Goal: Task Accomplishment & Management: Manage account settings

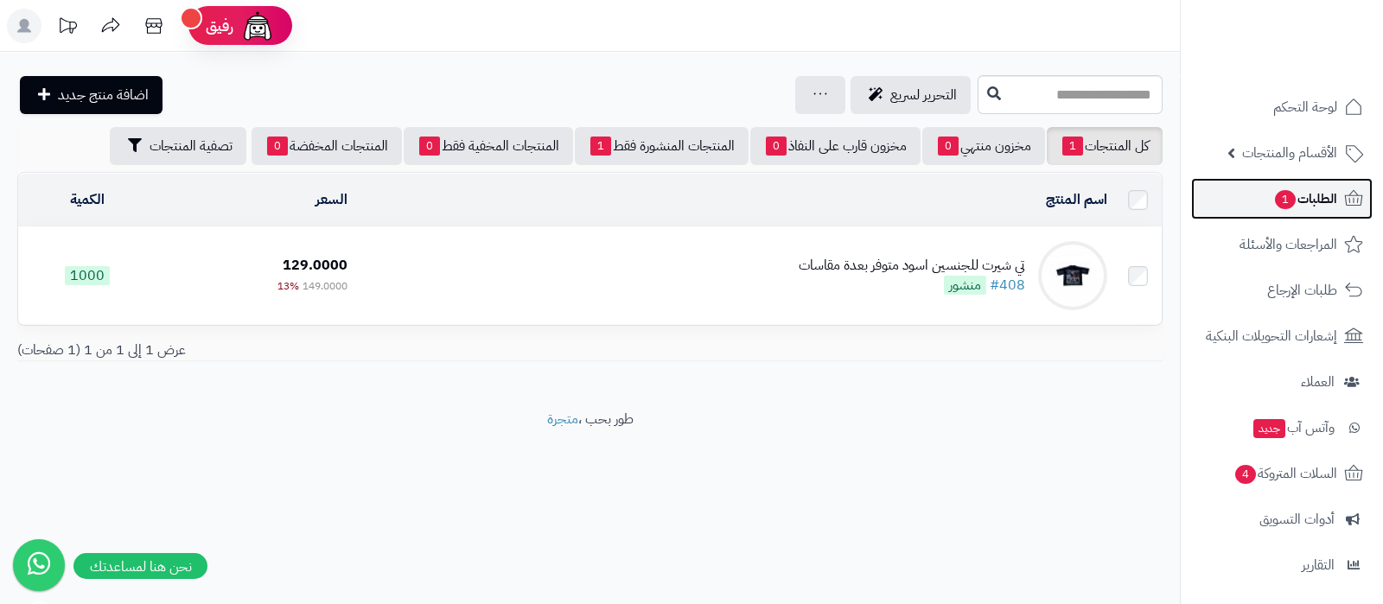
click at [1288, 188] on span "الطلبات 1" at bounding box center [1305, 199] width 64 height 24
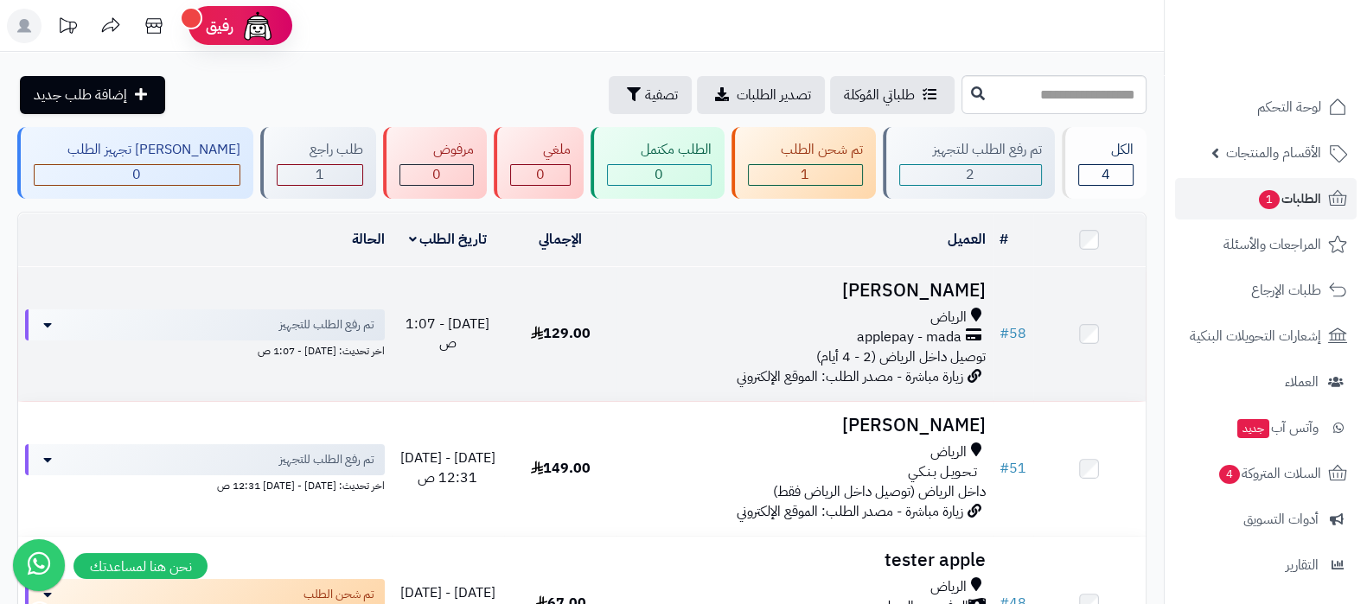
click at [886, 293] on h3 "[PERSON_NAME]" at bounding box center [803, 291] width 361 height 20
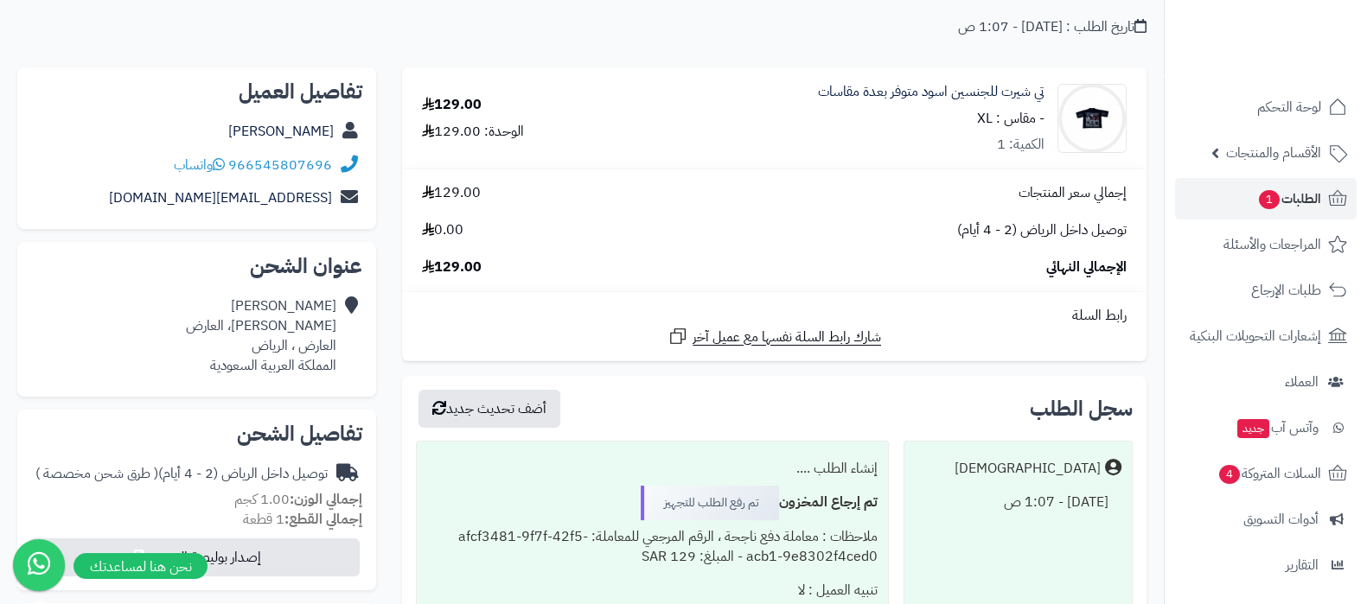
scroll to position [107, 0]
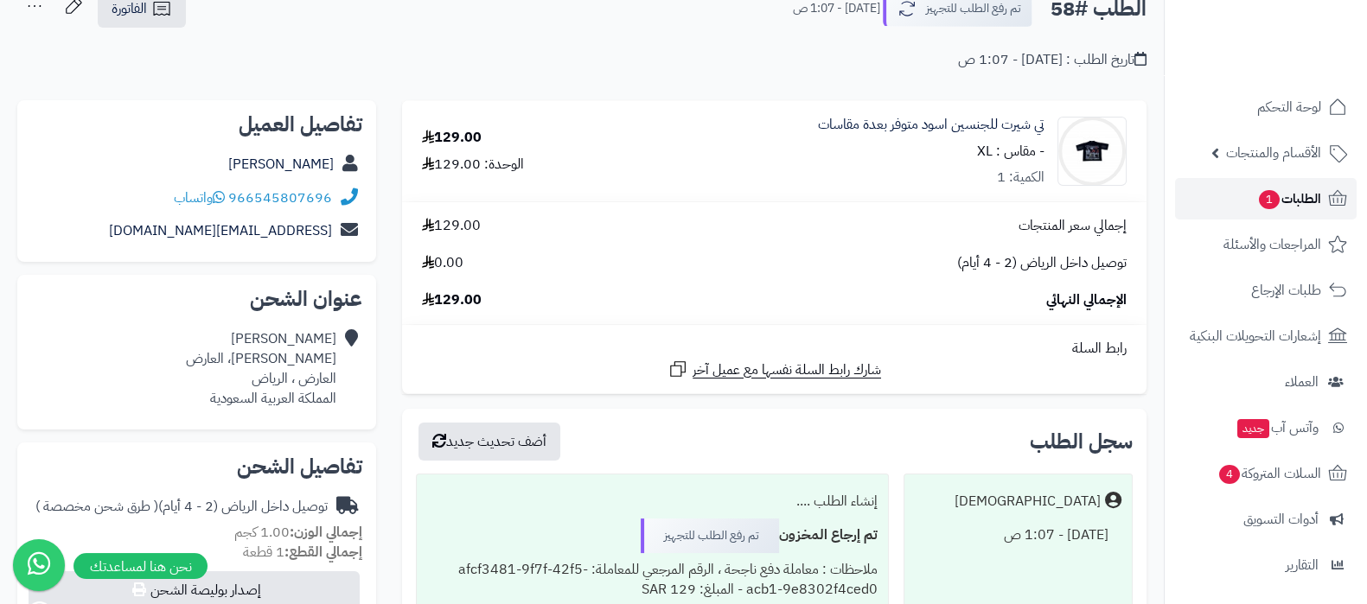
click at [1259, 197] on span "1" at bounding box center [1269, 199] width 21 height 19
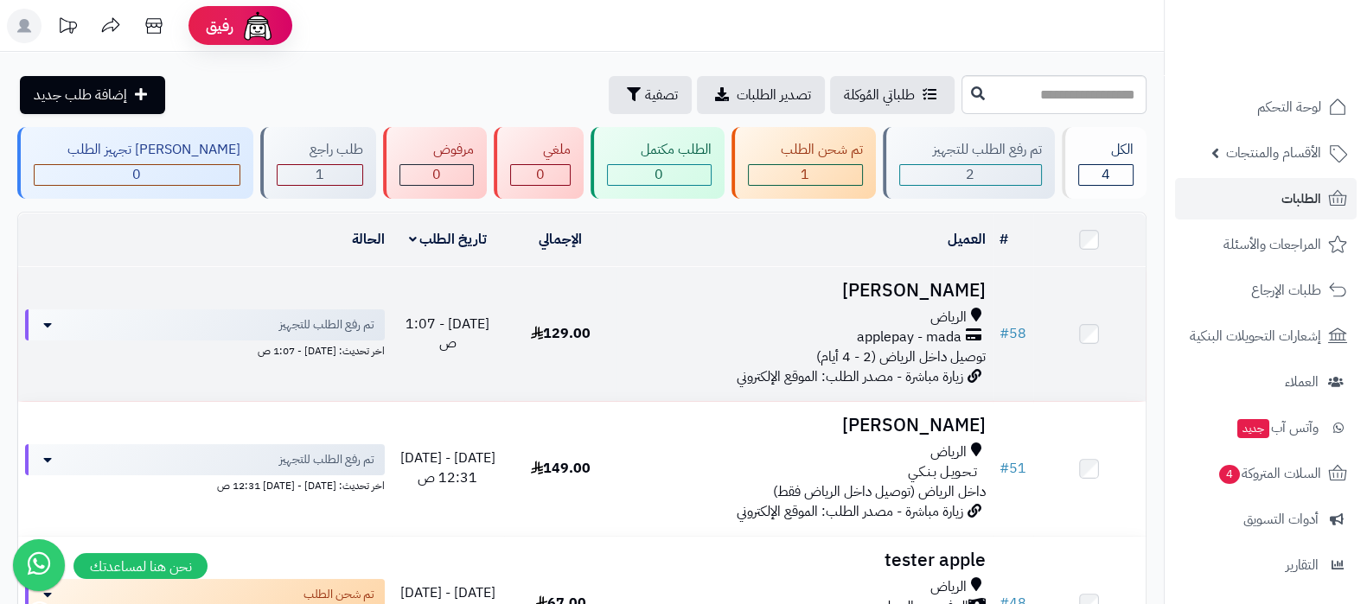
scroll to position [107, 0]
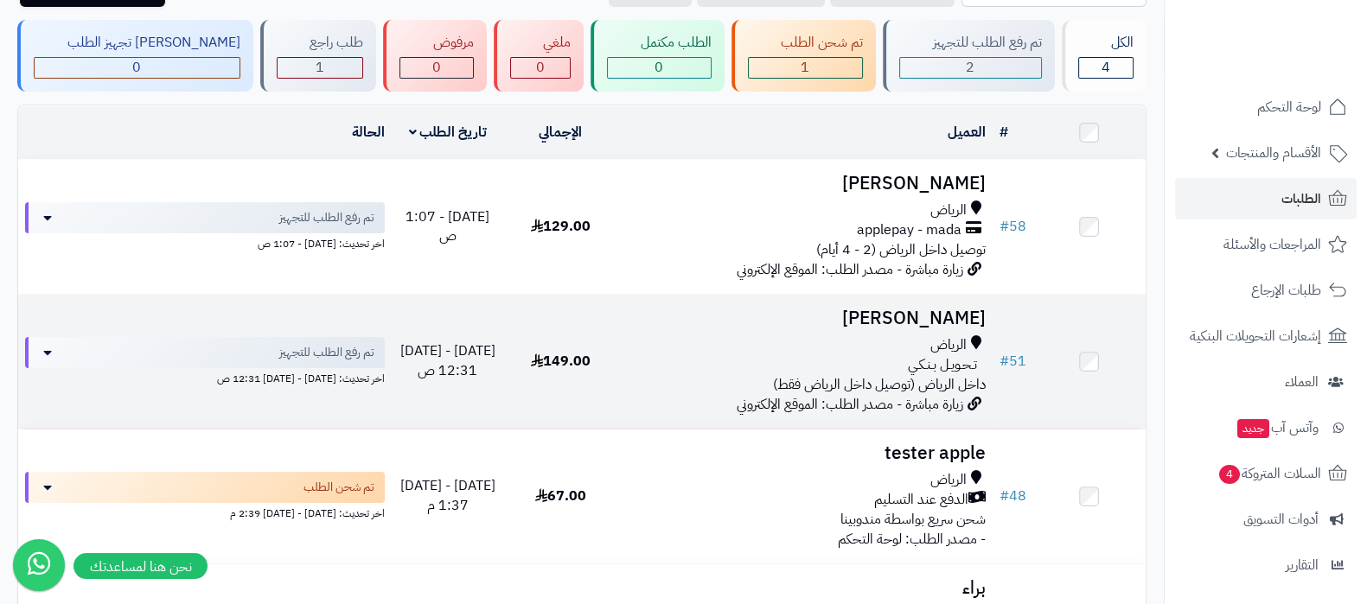
click at [903, 314] on h3 "[PERSON_NAME]" at bounding box center [803, 319] width 361 height 20
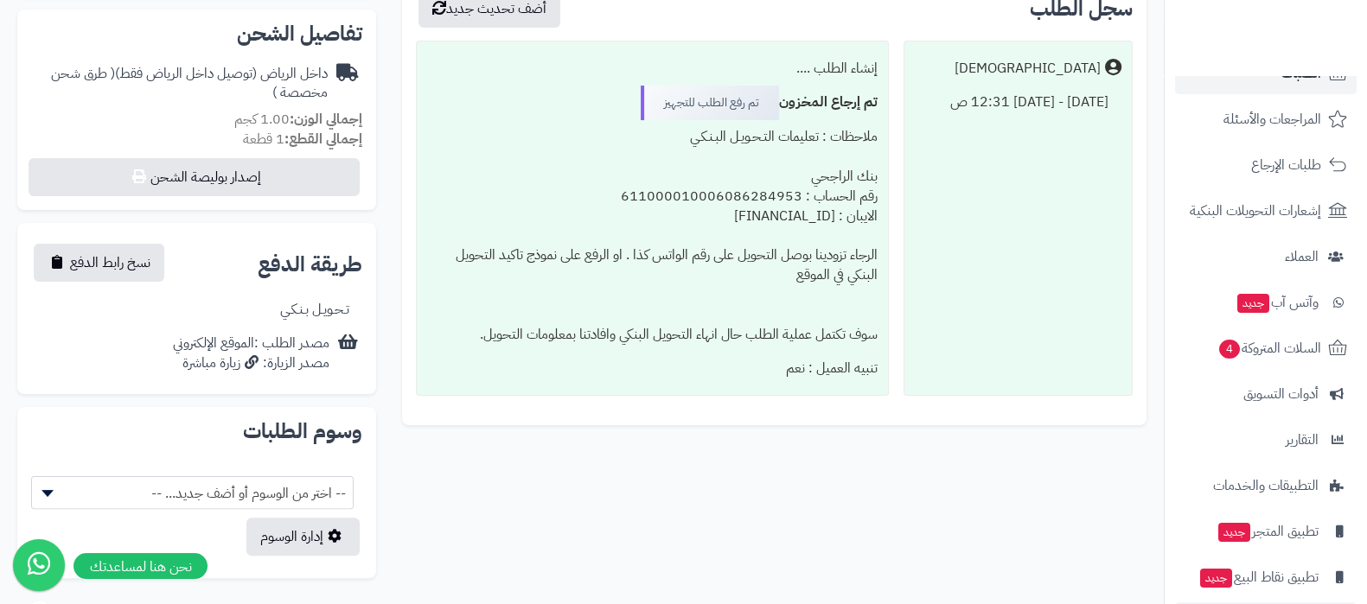
scroll to position [186, 0]
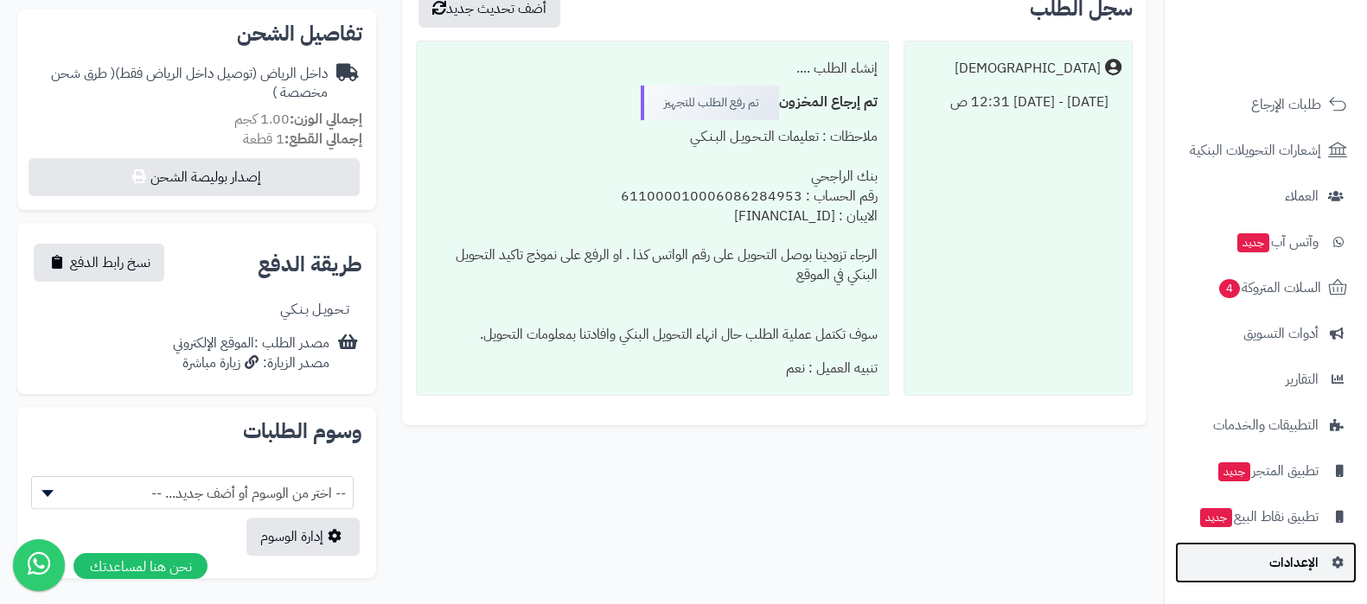
click at [1285, 564] on span "الإعدادات" at bounding box center [1293, 563] width 49 height 24
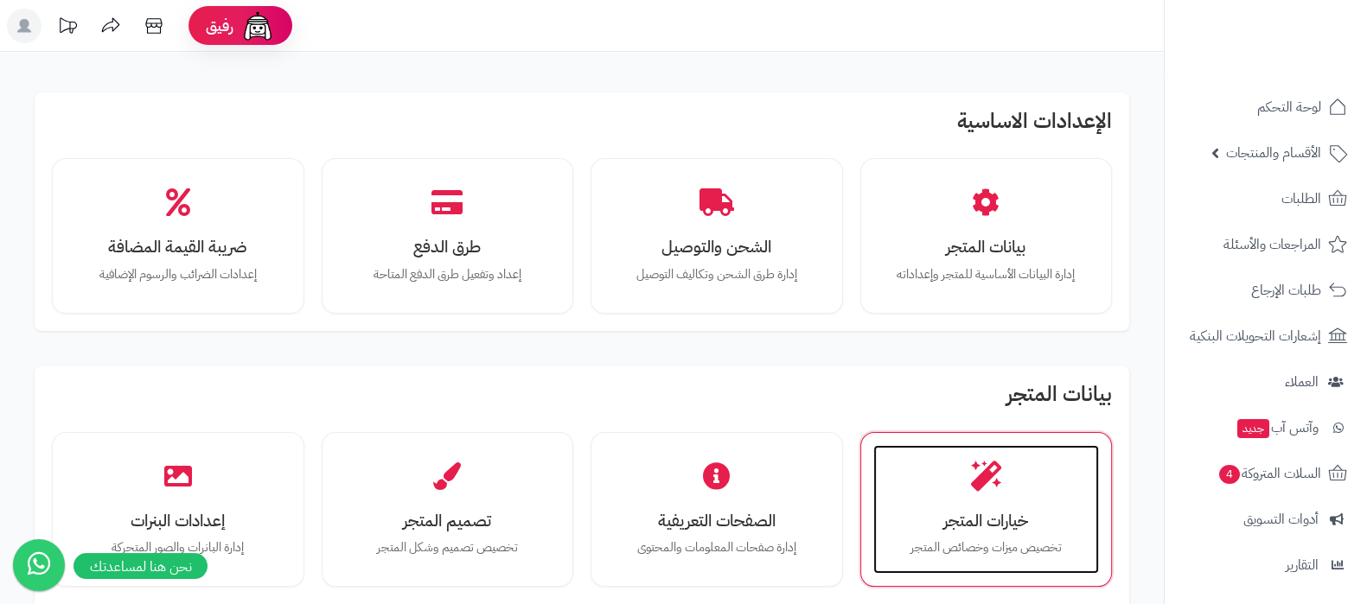
click at [992, 502] on div "خيارات المتجر تخصيص ميزات وخصائص المتجر" at bounding box center [986, 510] width 226 height 130
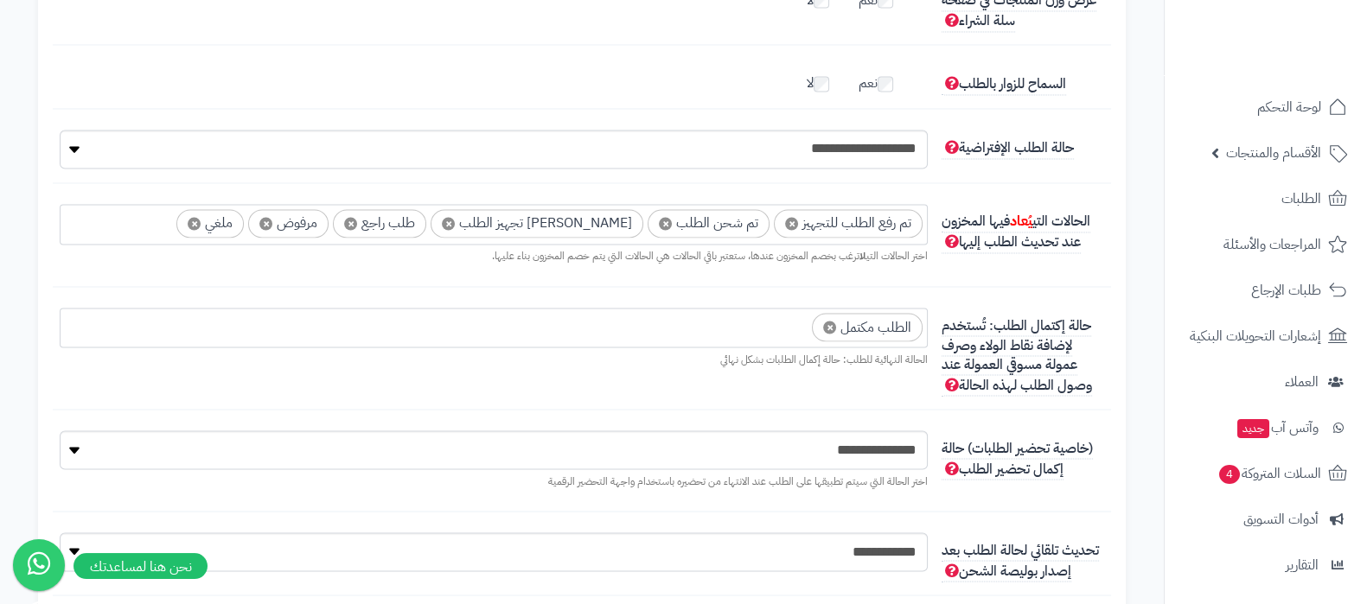
scroll to position [3782, 0]
click at [793, 222] on span "×" at bounding box center [791, 221] width 13 height 13
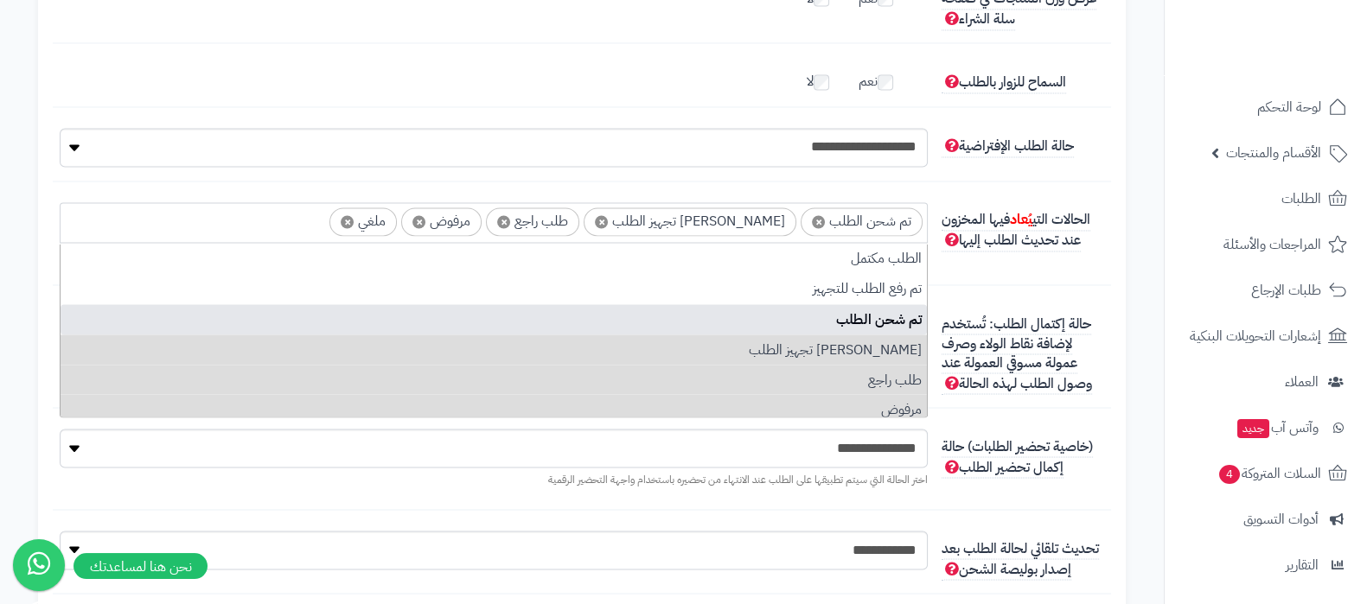
scroll to position [21, 0]
click at [819, 223] on span "×" at bounding box center [818, 221] width 13 height 13
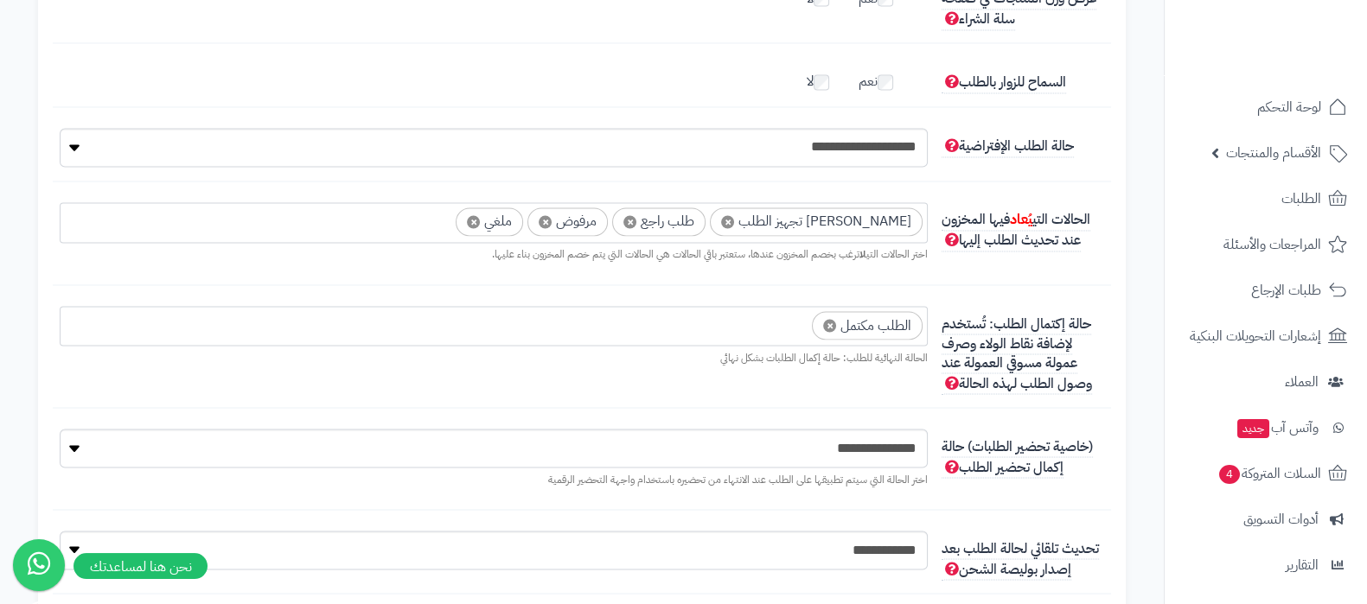
click at [734, 222] on span "×" at bounding box center [727, 221] width 13 height 13
select select "**"
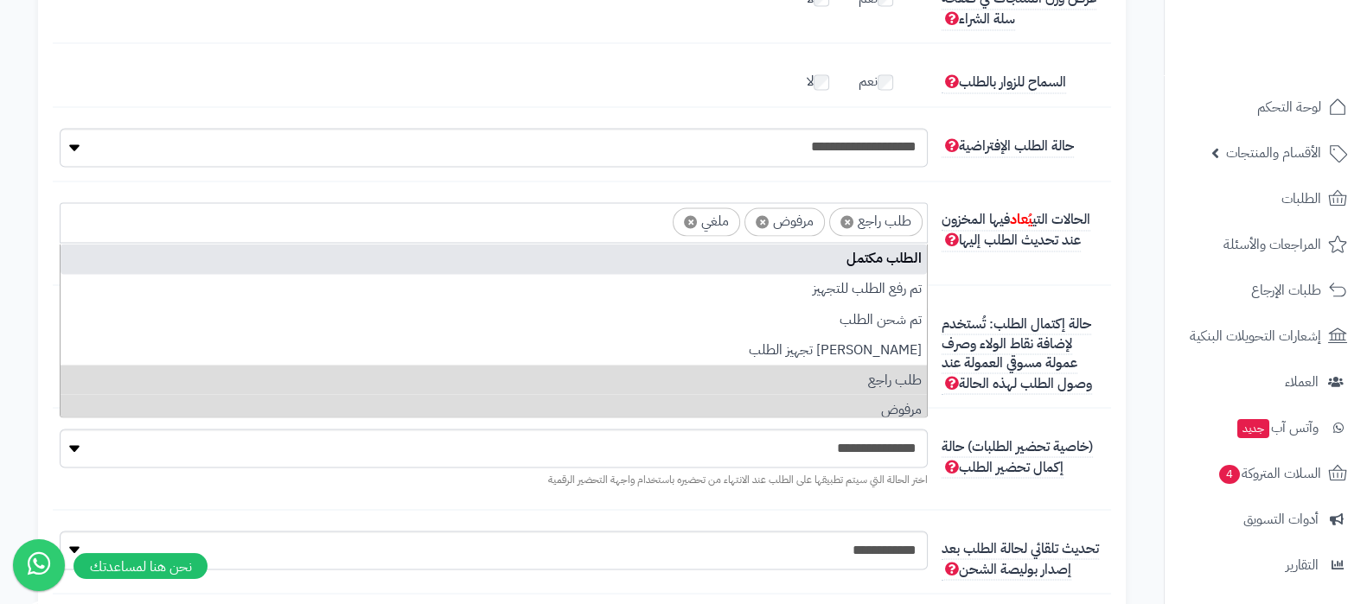
click at [1106, 265] on div "**********" at bounding box center [582, 243] width 1058 height 82
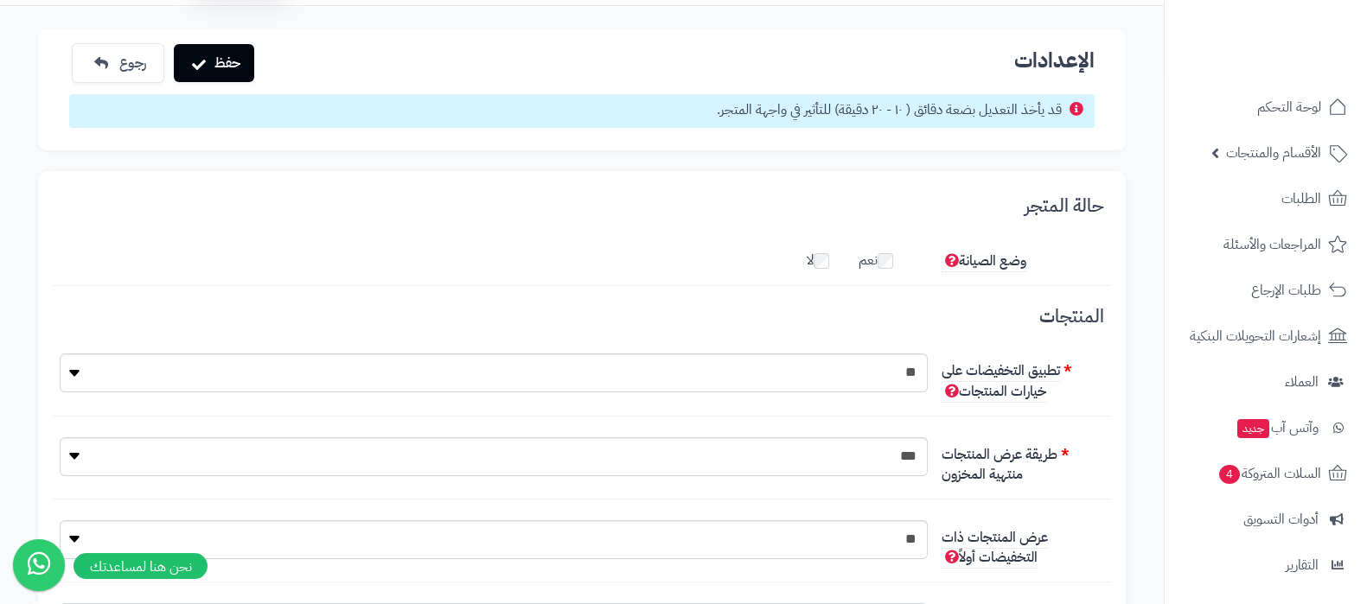
scroll to position [0, 0]
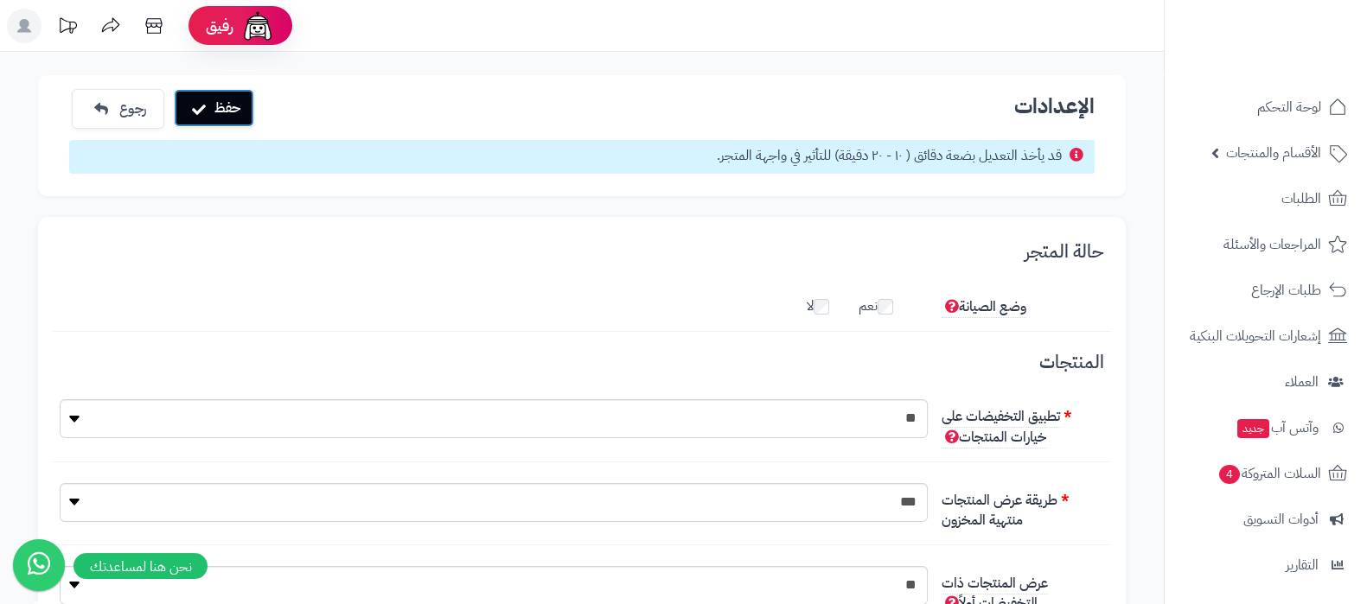
click at [240, 114] on button "حفظ" at bounding box center [214, 108] width 80 height 38
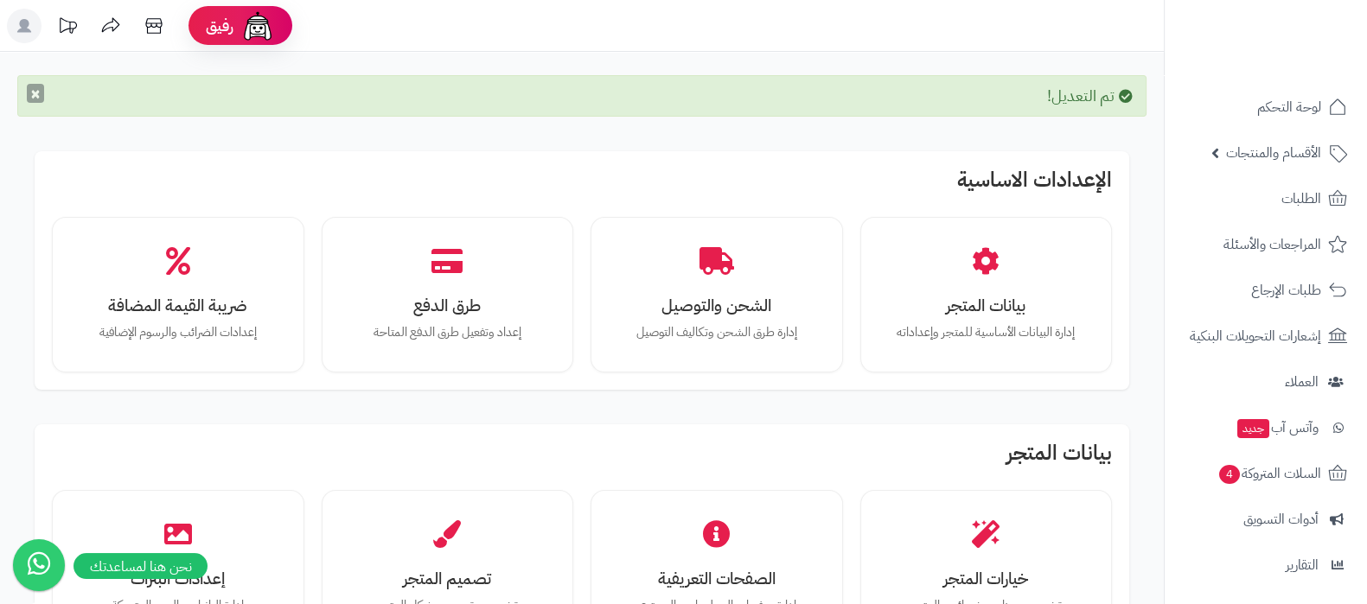
click at [29, 91] on button "×" at bounding box center [35, 93] width 17 height 19
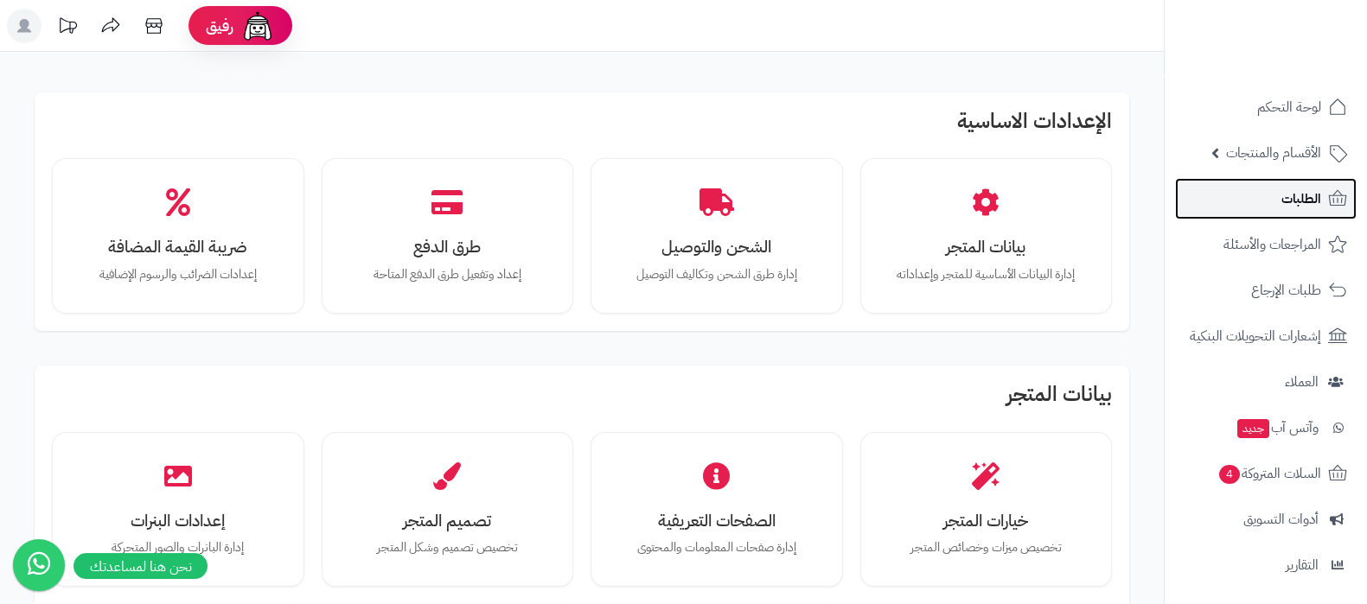
click at [1305, 188] on span "الطلبات" at bounding box center [1301, 199] width 40 height 24
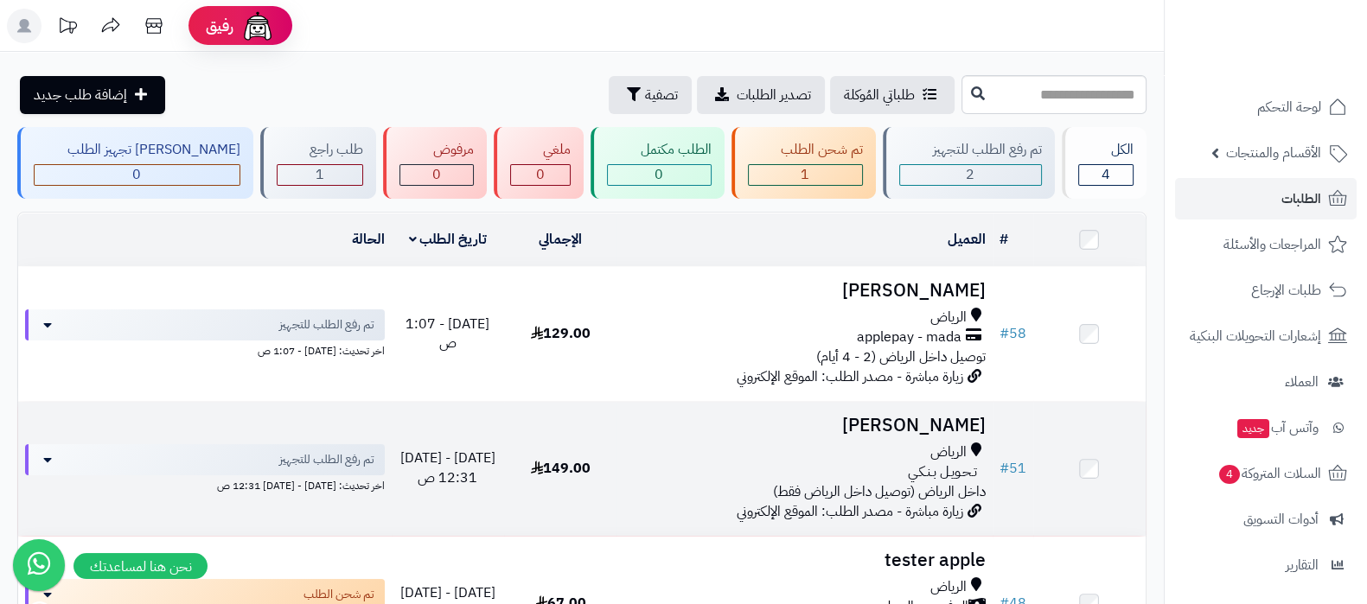
click at [903, 416] on h3 "[PERSON_NAME]" at bounding box center [803, 426] width 361 height 20
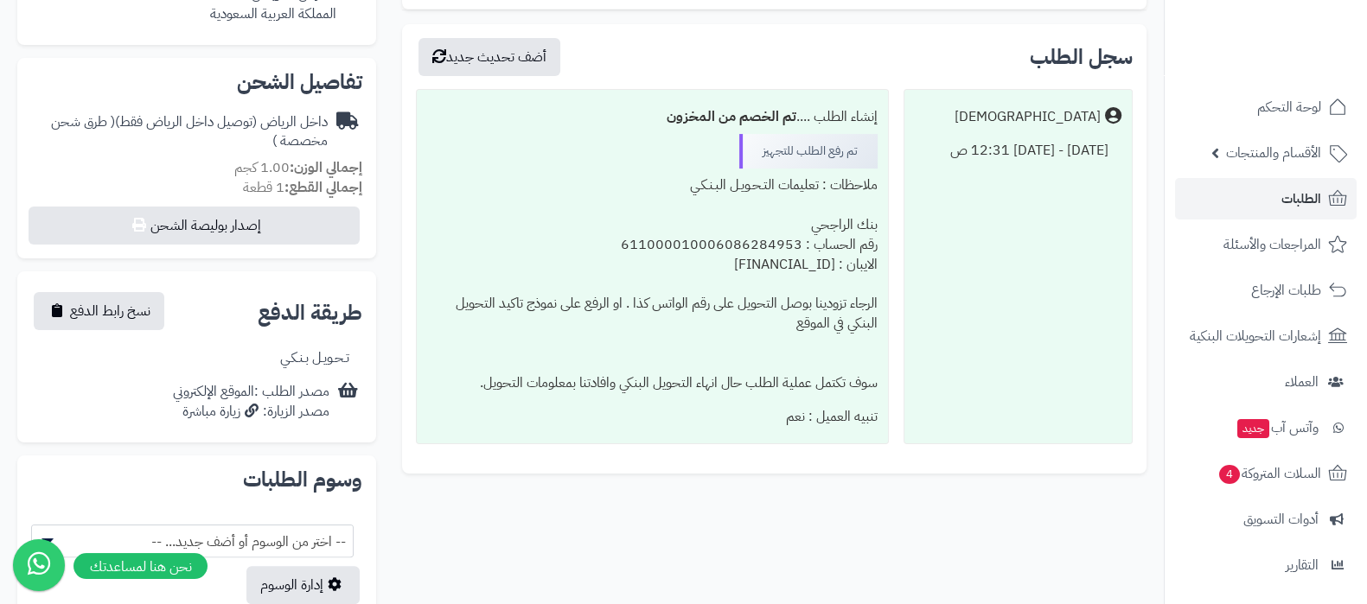
scroll to position [540, 0]
